Goal: Task Accomplishment & Management: Manage account settings

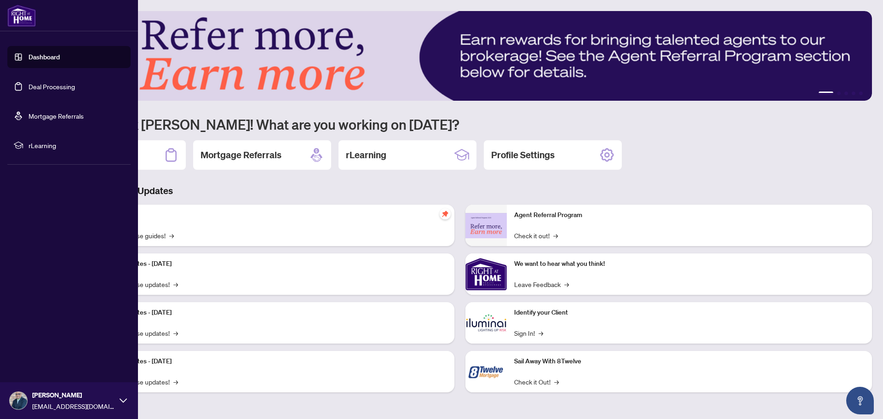
click at [47, 86] on link "Deal Processing" at bounding box center [52, 86] width 46 height 8
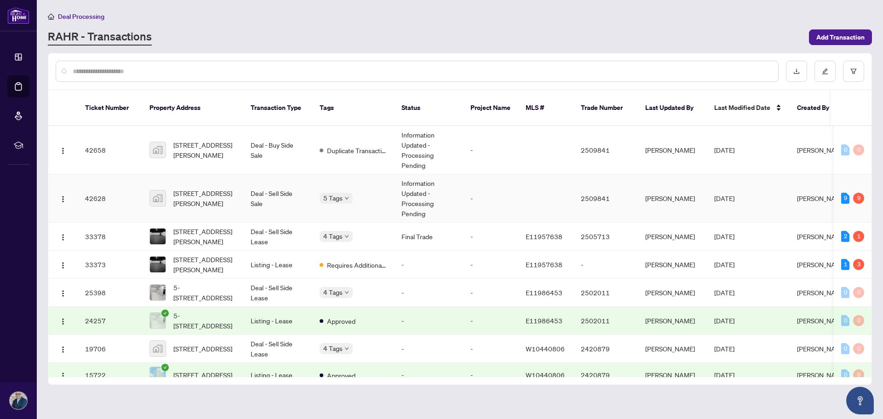
click at [497, 189] on td "-" at bounding box center [490, 198] width 55 height 48
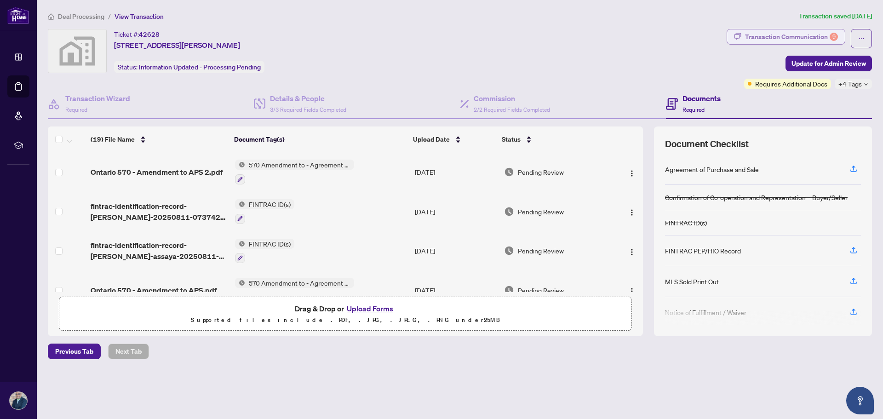
click at [778, 37] on div "Transaction Communication 9" at bounding box center [791, 36] width 93 height 15
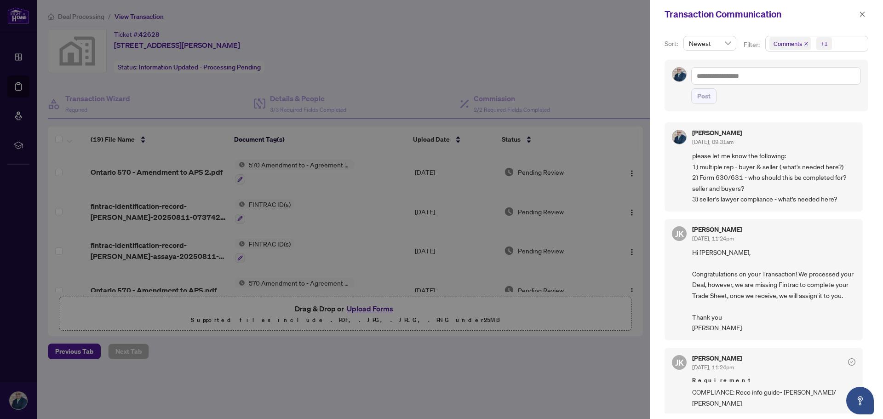
click at [594, 91] on div at bounding box center [441, 209] width 883 height 419
click at [862, 12] on icon "close" at bounding box center [862, 14] width 6 height 6
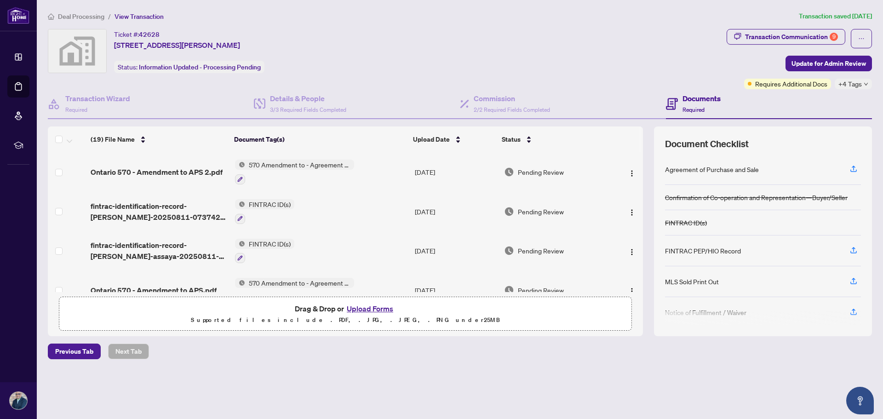
click at [372, 307] on button "Upload Forms" at bounding box center [370, 309] width 52 height 12
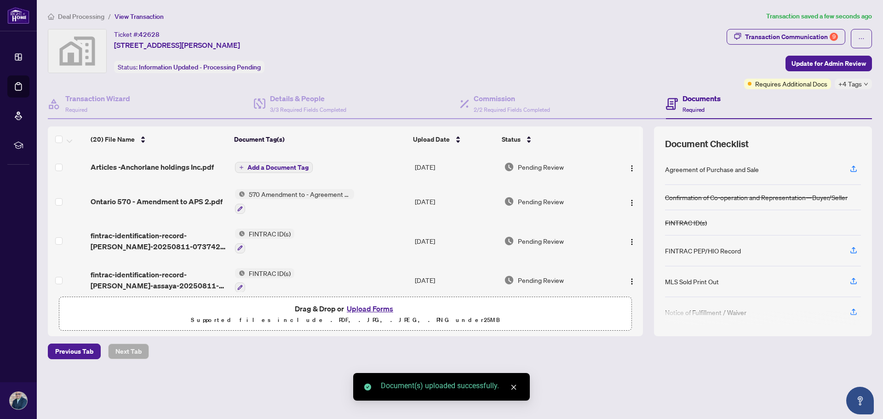
click at [289, 169] on span "Add a Document Tag" at bounding box center [277, 167] width 61 height 6
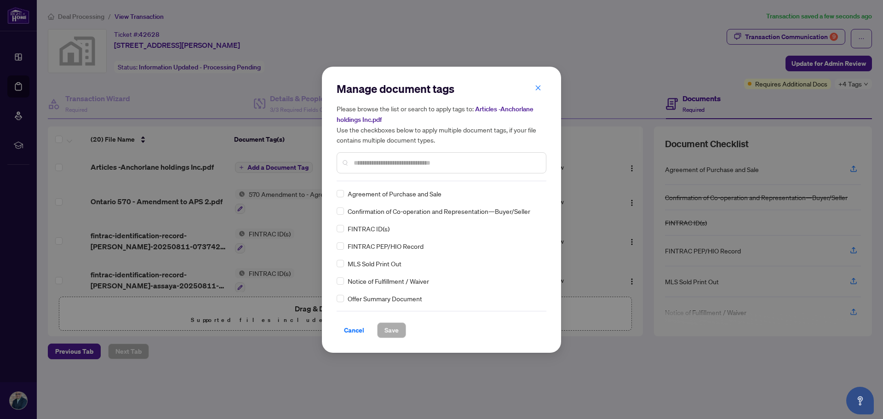
click at [377, 162] on input "text" at bounding box center [446, 163] width 185 height 10
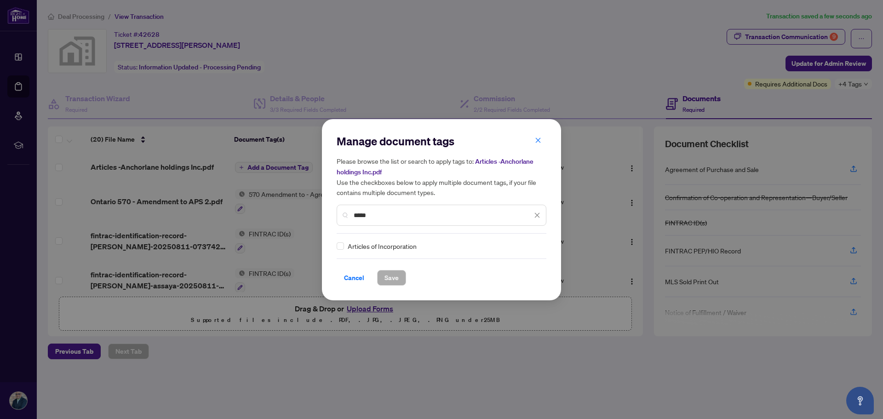
type input "*****"
click at [389, 279] on span "Save" at bounding box center [391, 277] width 14 height 15
